Goal: Task Accomplishment & Management: Use online tool/utility

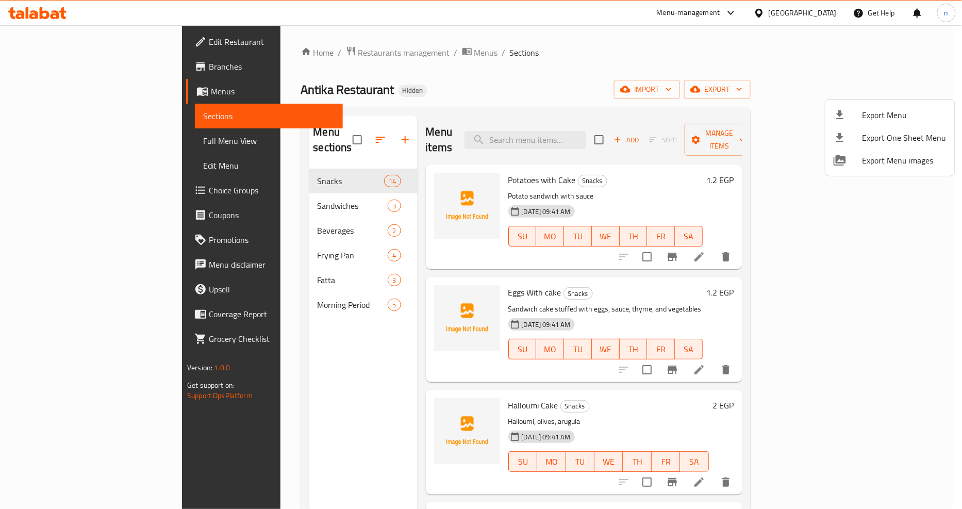
click at [353, 79] on div at bounding box center [481, 254] width 962 height 509
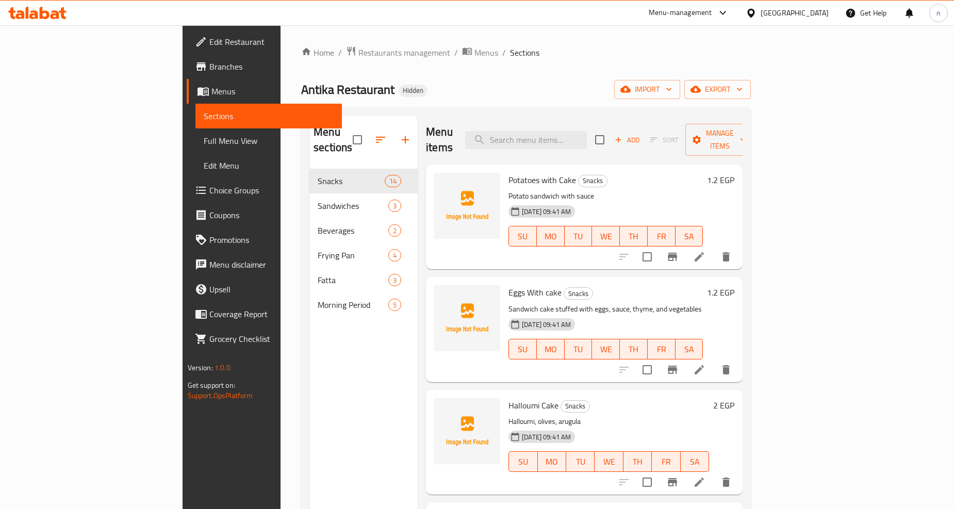
drag, startPoint x: 855, startPoint y: 130, endPoint x: 653, endPoint y: 100, distance: 204.0
click at [653, 100] on div "Home / Restaurants management / Menus / Sections Antika Restaurant Hidden impor…" at bounding box center [526, 339] width 450 height 587
click at [204, 138] on span "Full Menu View" at bounding box center [269, 141] width 130 height 12
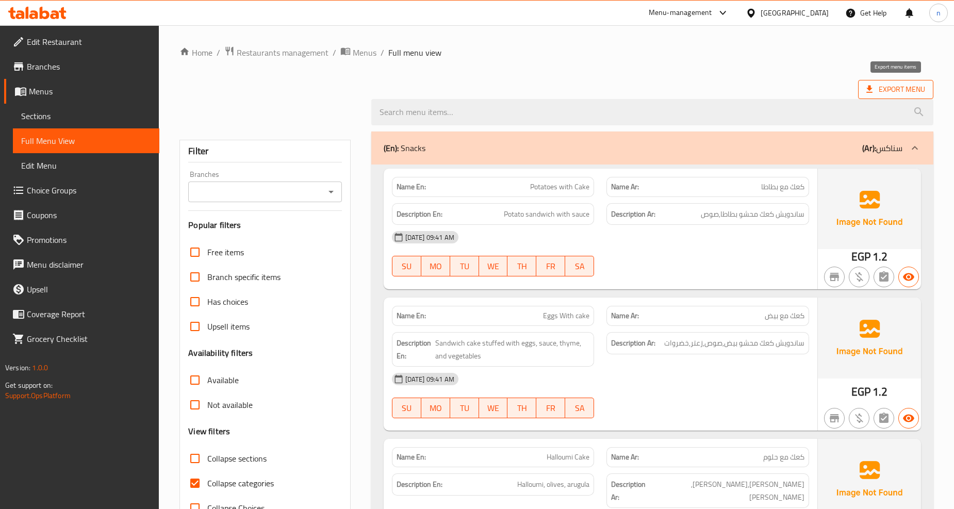
click at [895, 94] on span "Export Menu" at bounding box center [896, 89] width 59 height 13
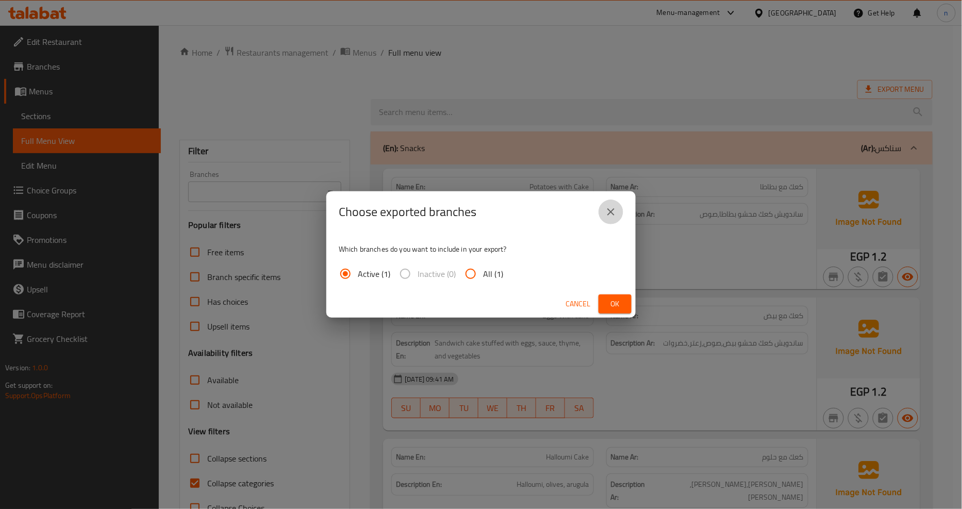
click at [622, 210] on button "close" at bounding box center [611, 212] width 25 height 25
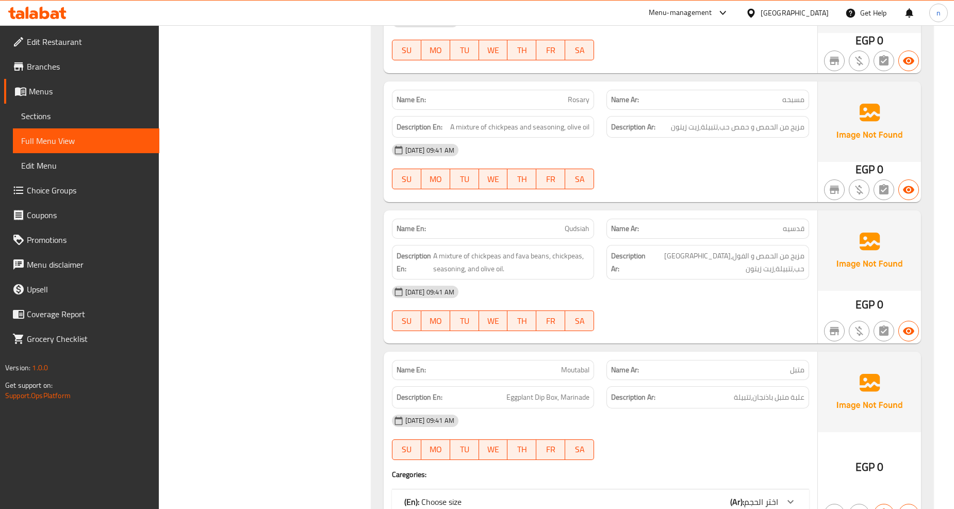
scroll to position [4223, 0]
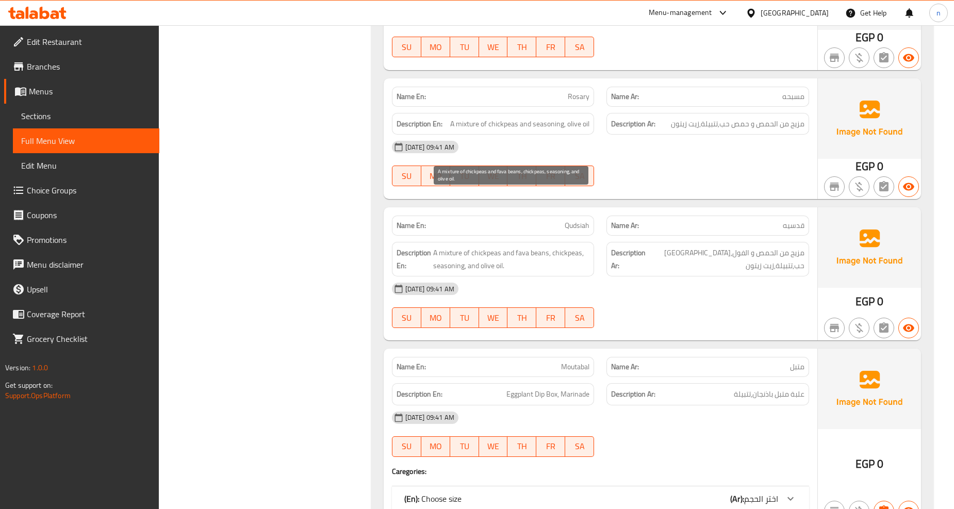
click at [488, 247] on span "A mixture of chickpeas and fava beans, chickpeas, seasoning, and olive oil." at bounding box center [511, 259] width 157 height 25
click at [524, 247] on span "A mixture of chickpeas and fava beans, chickpeas, seasoning, and olive oil." at bounding box center [511, 259] width 157 height 25
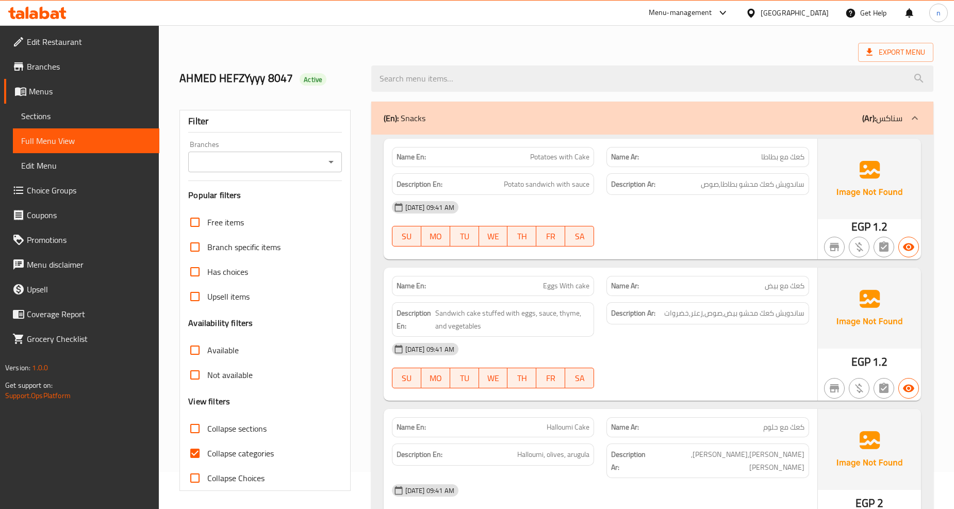
scroll to position [0, 0]
